Goal: Find specific page/section: Find specific page/section

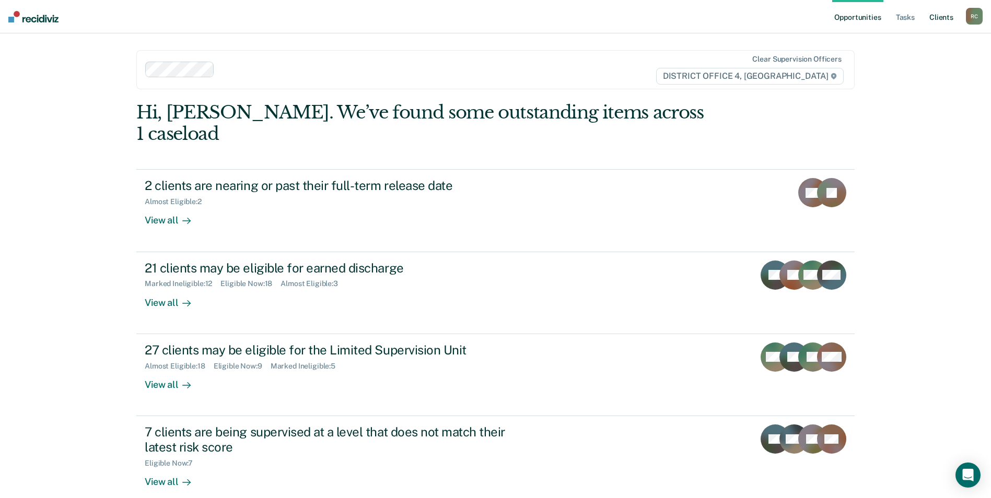
click at [945, 18] on link "Client s" at bounding box center [941, 16] width 28 height 33
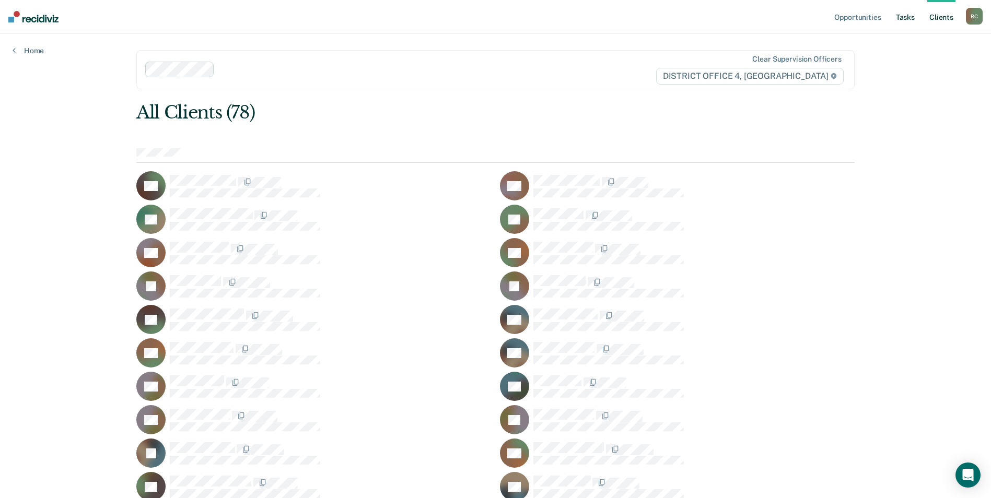
click at [915, 20] on link "Tasks" at bounding box center [905, 16] width 23 height 33
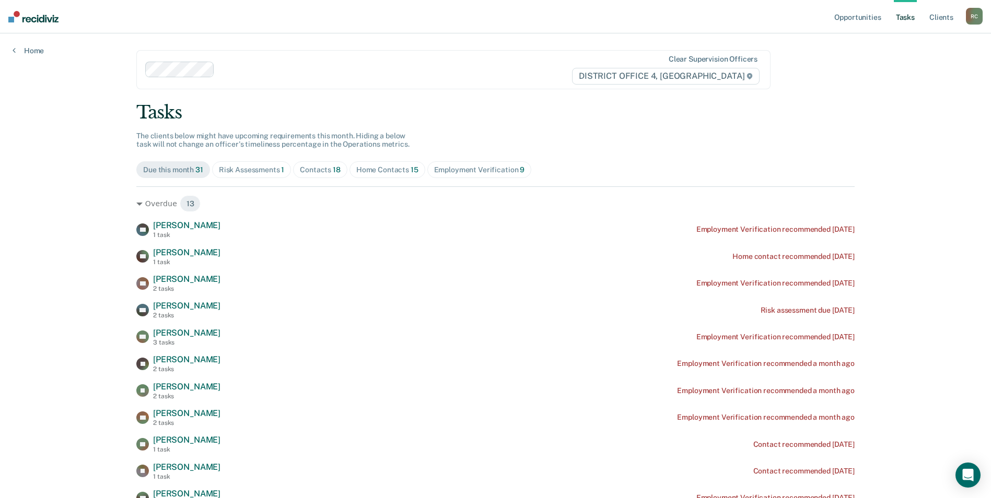
click at [245, 173] on div "Risk Assessments 1" at bounding box center [252, 170] width 66 height 9
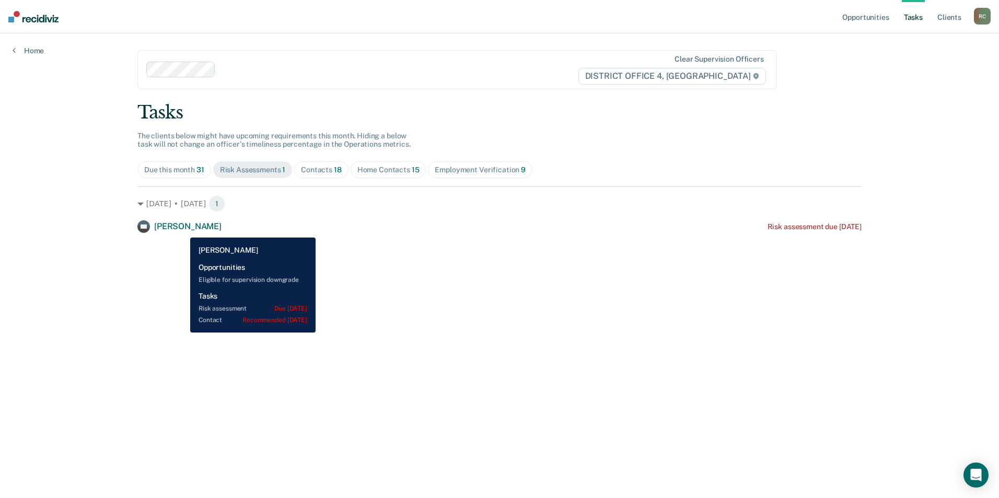
click at [182, 230] on span "[PERSON_NAME]" at bounding box center [187, 226] width 67 height 10
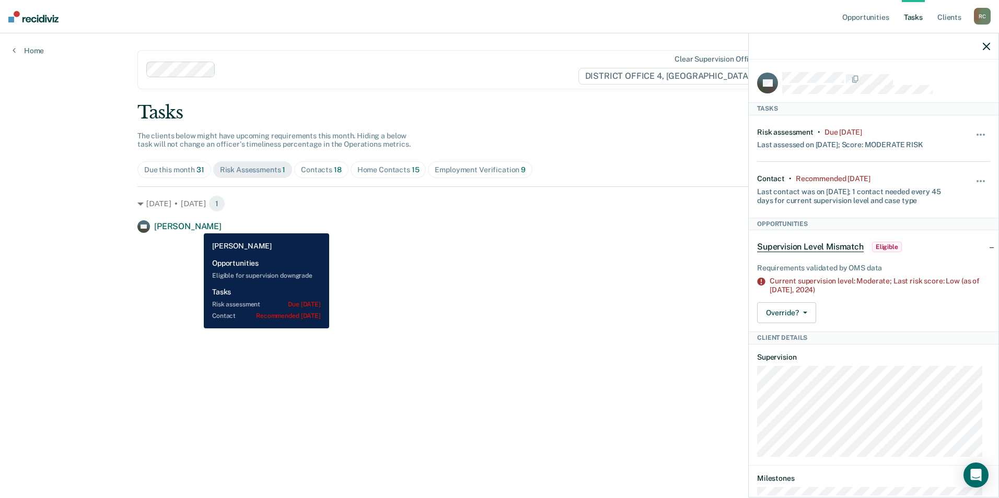
click at [196, 226] on span "[PERSON_NAME]" at bounding box center [187, 226] width 67 height 10
